Goal: Find specific page/section: Find specific page/section

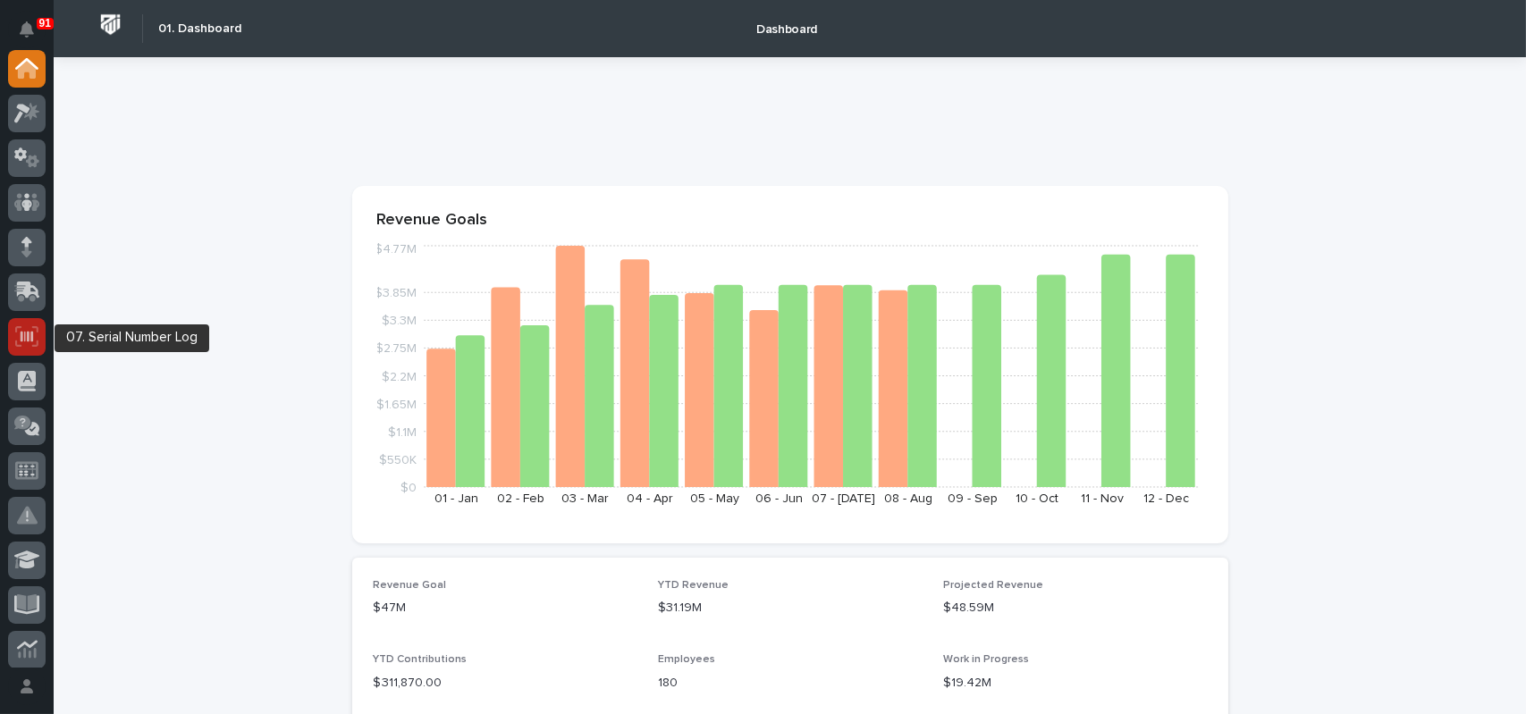
click at [29, 342] on icon at bounding box center [26, 336] width 23 height 21
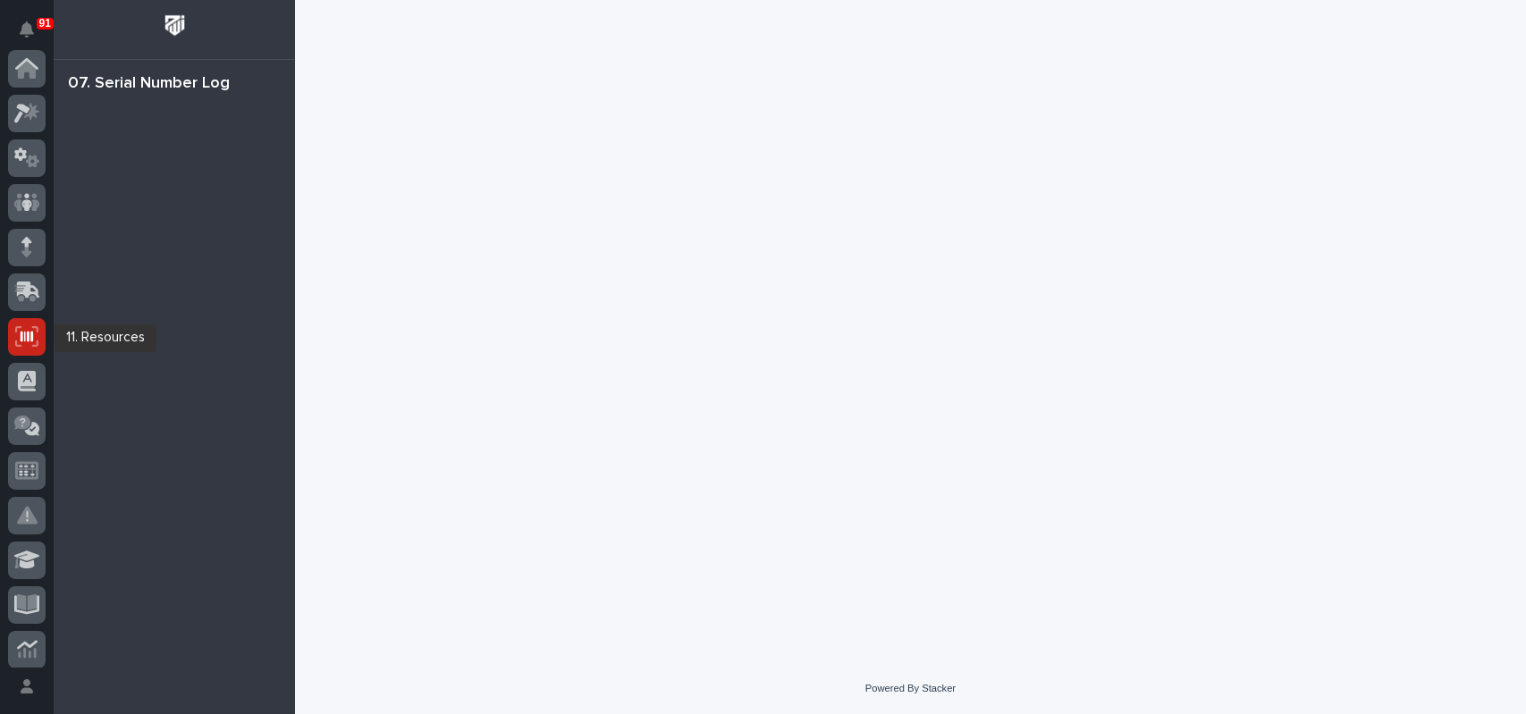
scroll to position [268, 0]
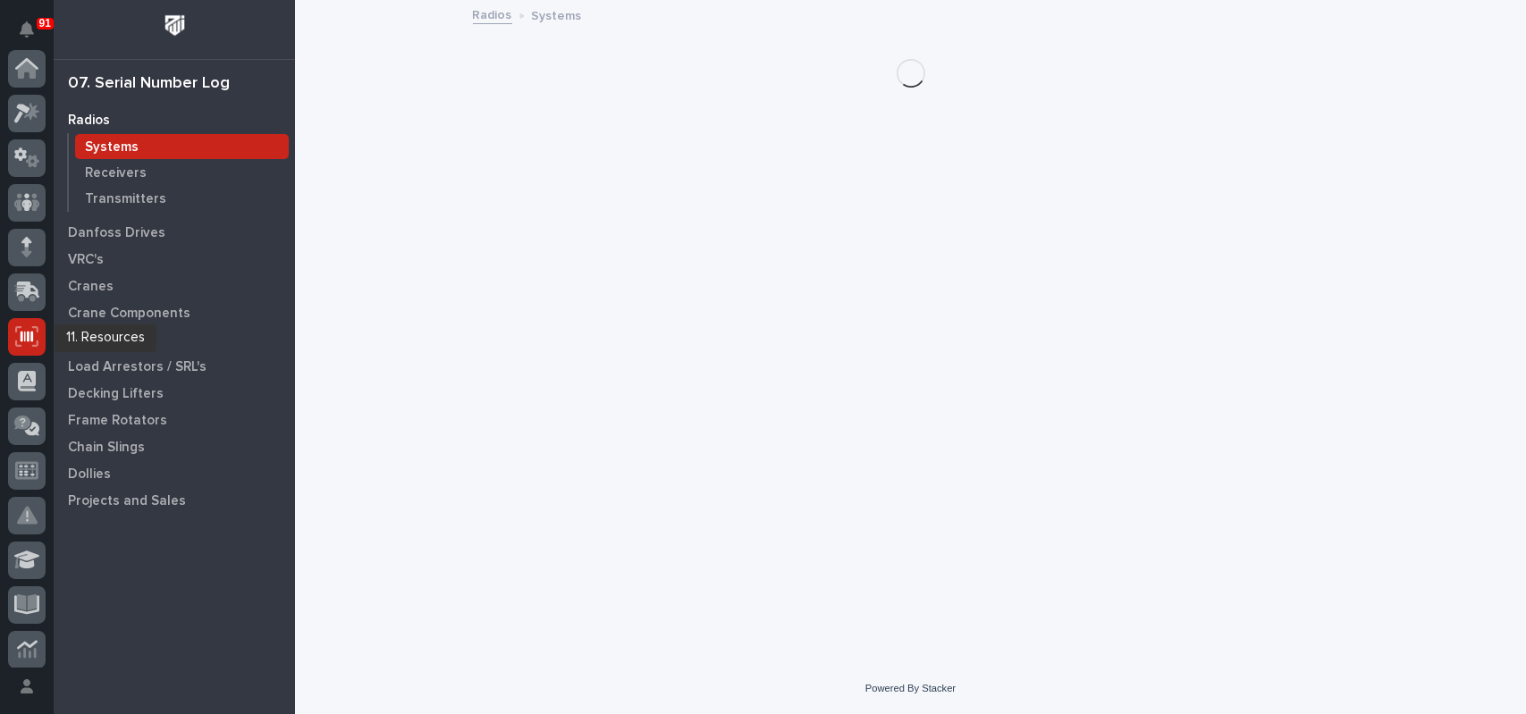
scroll to position [268, 0]
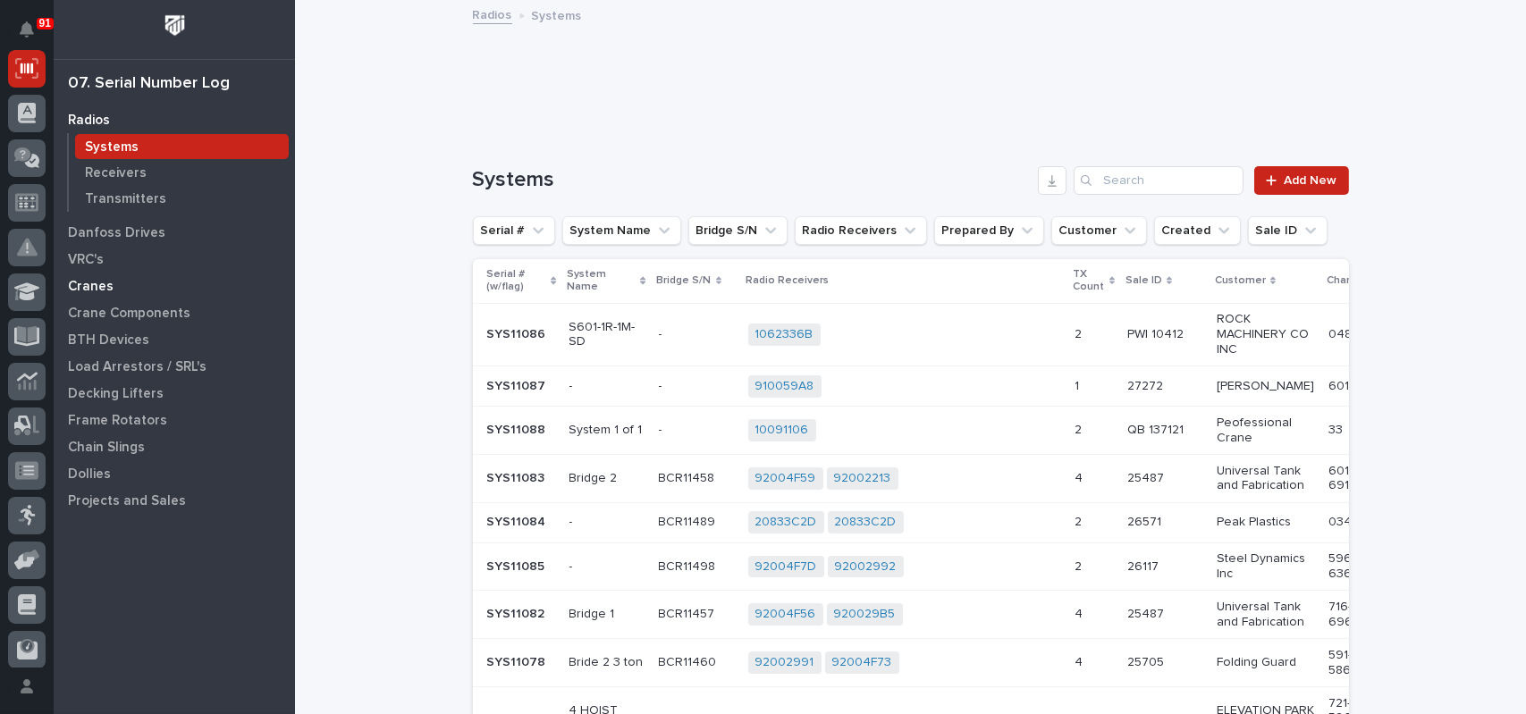
click at [108, 283] on p "Cranes" at bounding box center [91, 287] width 46 height 16
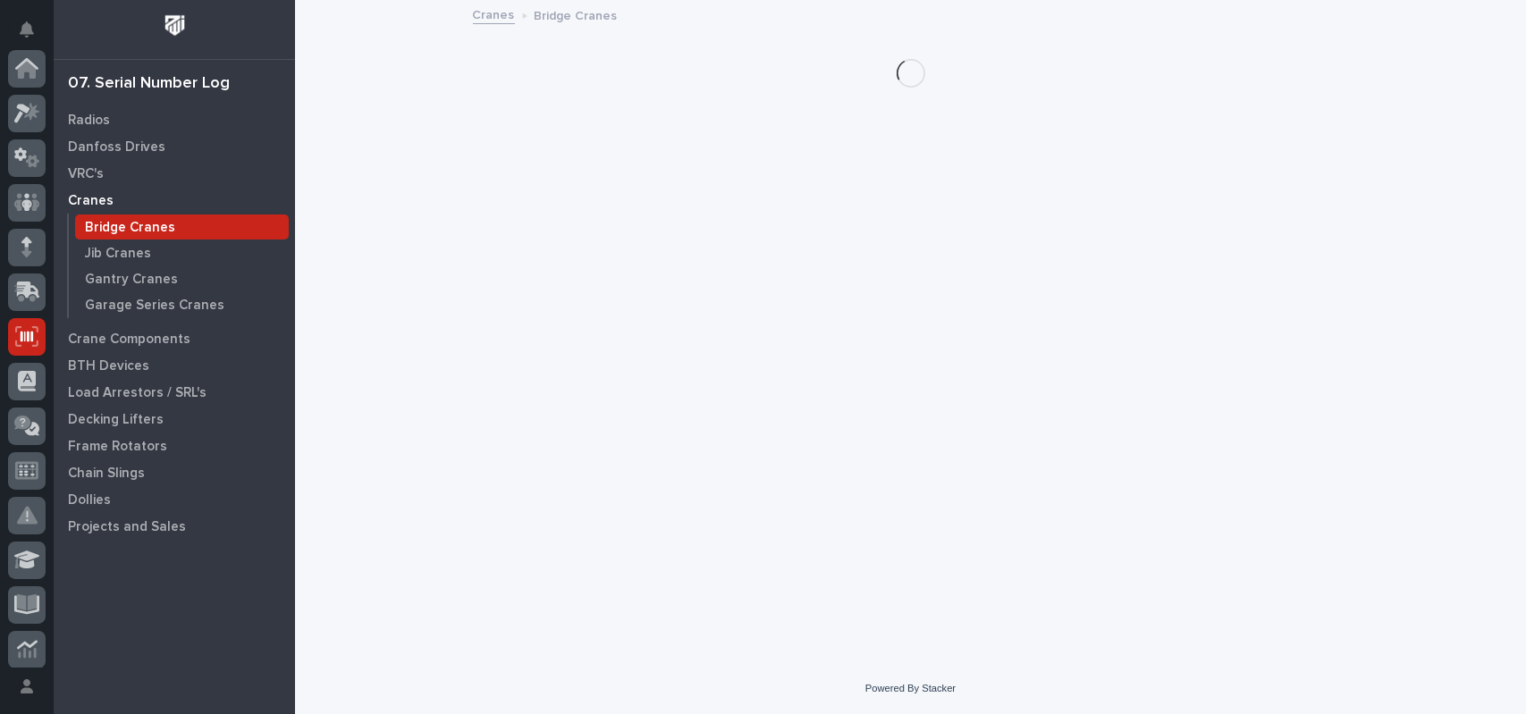
scroll to position [268, 0]
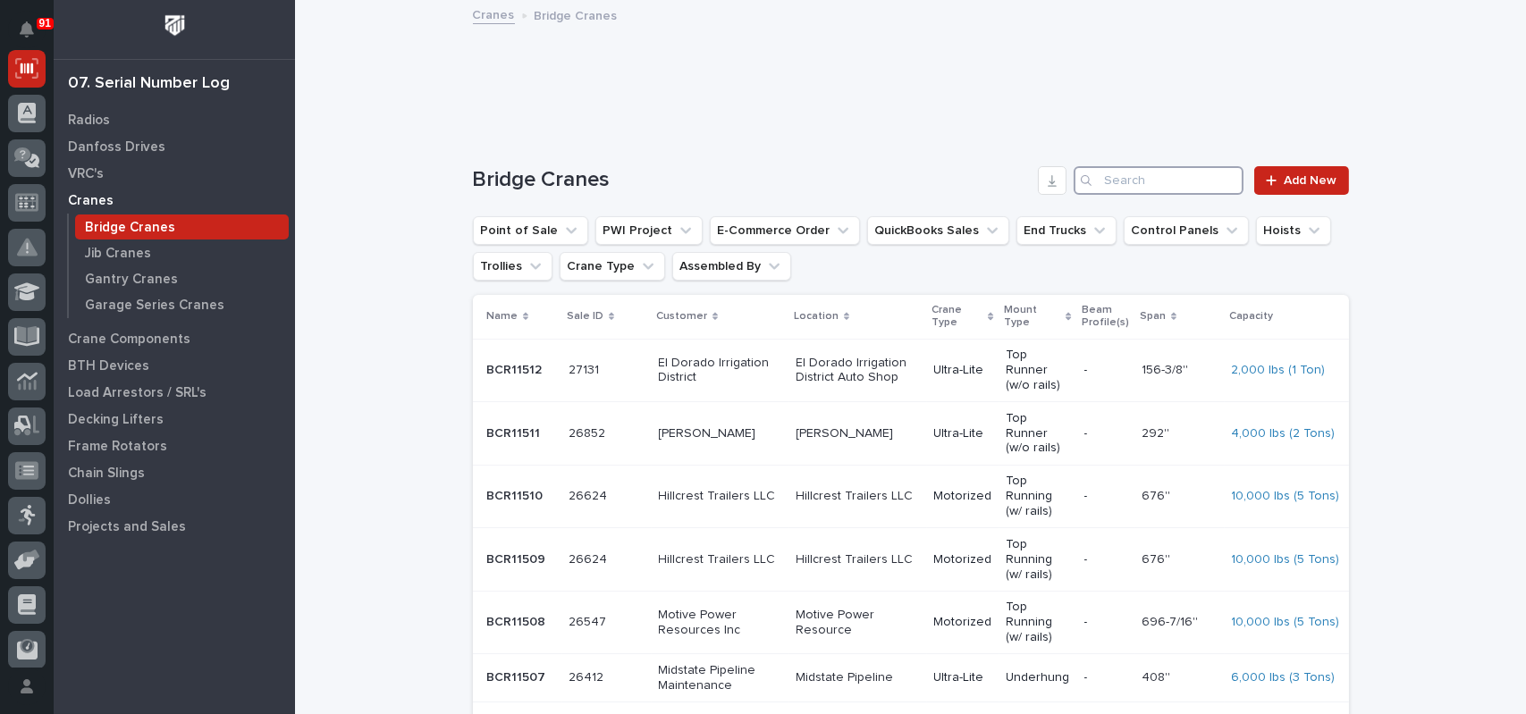
click at [1156, 171] on input "Search" at bounding box center [1159, 180] width 170 height 29
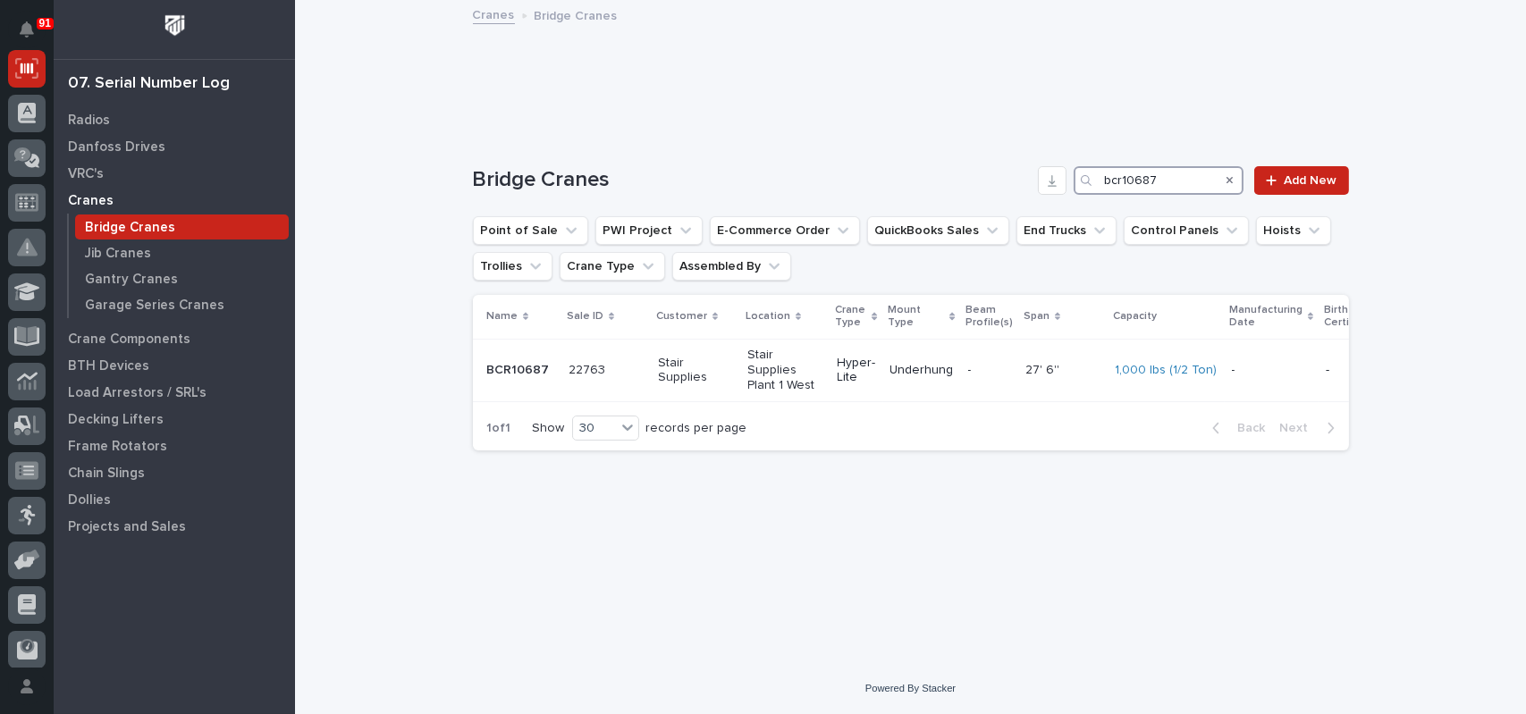
type input "bcr10687"
